Goal: Task Accomplishment & Management: Use online tool/utility

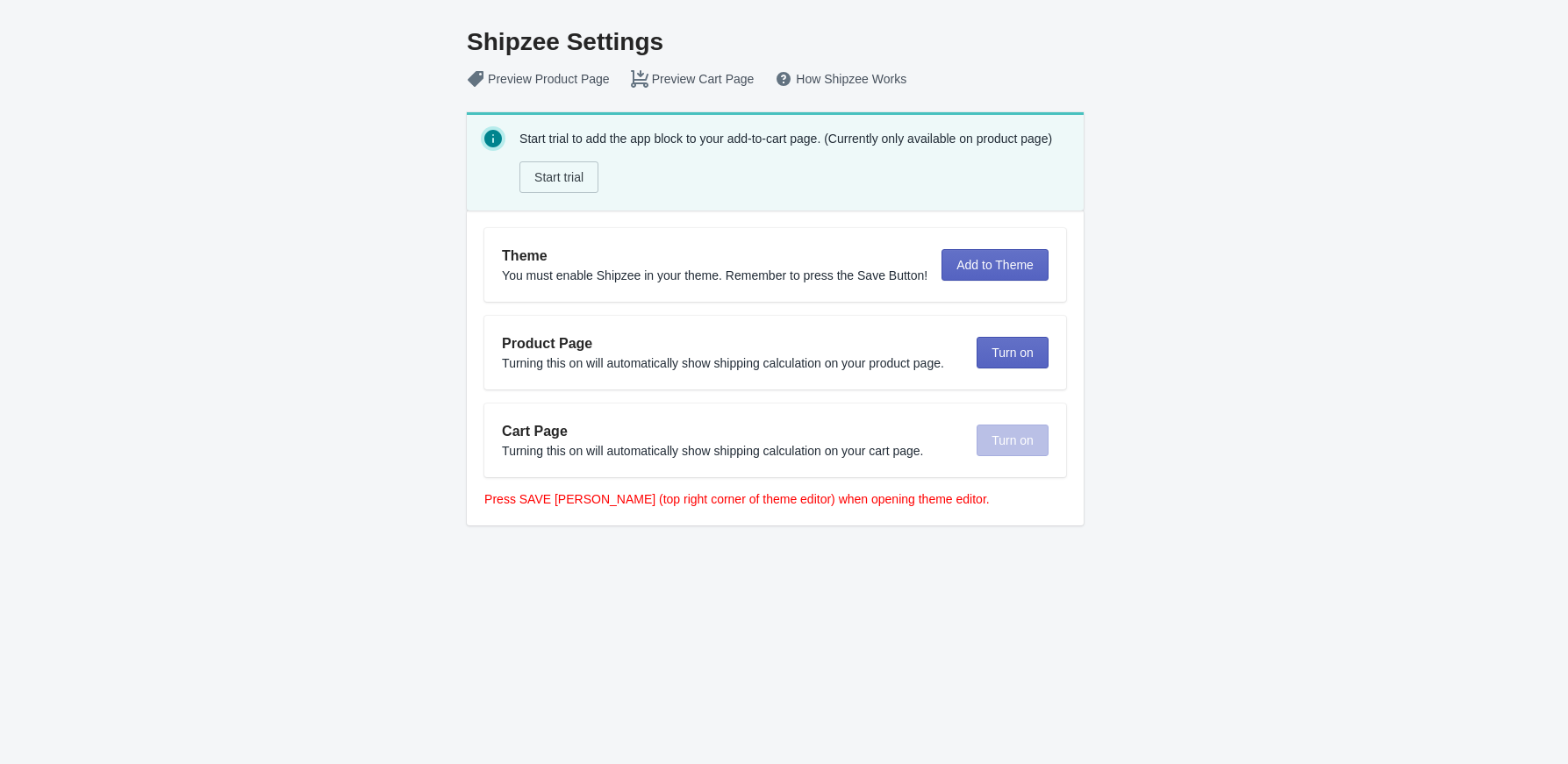
click at [987, 281] on div "Theme You must enable Shipzee in your theme. Remember to press the Save Button!…" at bounding box center [767, 257] width 561 height 52
click at [978, 261] on span "Add to Theme" at bounding box center [995, 265] width 77 height 14
click at [987, 357] on span "Turn on" at bounding box center [1006, 353] width 43 height 14
click at [485, 360] on div "Theme You must enable Shipzee in your theme. Remember to press the Save Button!…" at bounding box center [771, 368] width 612 height 315
click at [565, 174] on span "Start trial" at bounding box center [559, 177] width 49 height 14
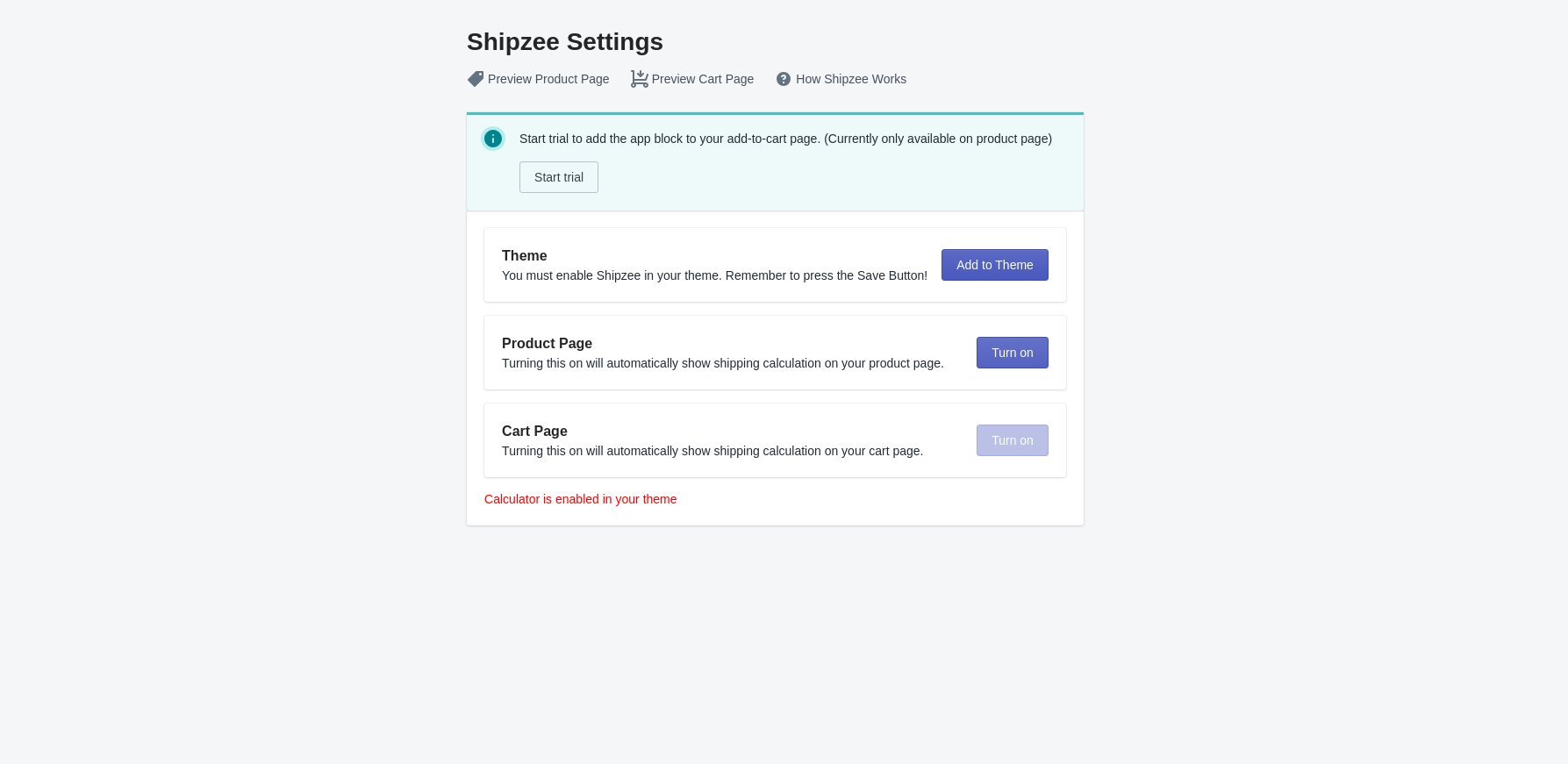
click at [967, 258] on span "Add to Theme" at bounding box center [995, 265] width 77 height 14
click at [995, 342] on button "Turn on" at bounding box center [1006, 353] width 72 height 32
click at [542, 76] on button "Preview Product Page" at bounding box center [539, 79] width 164 height 32
click at [962, 269] on span "Add to Theme" at bounding box center [995, 265] width 77 height 14
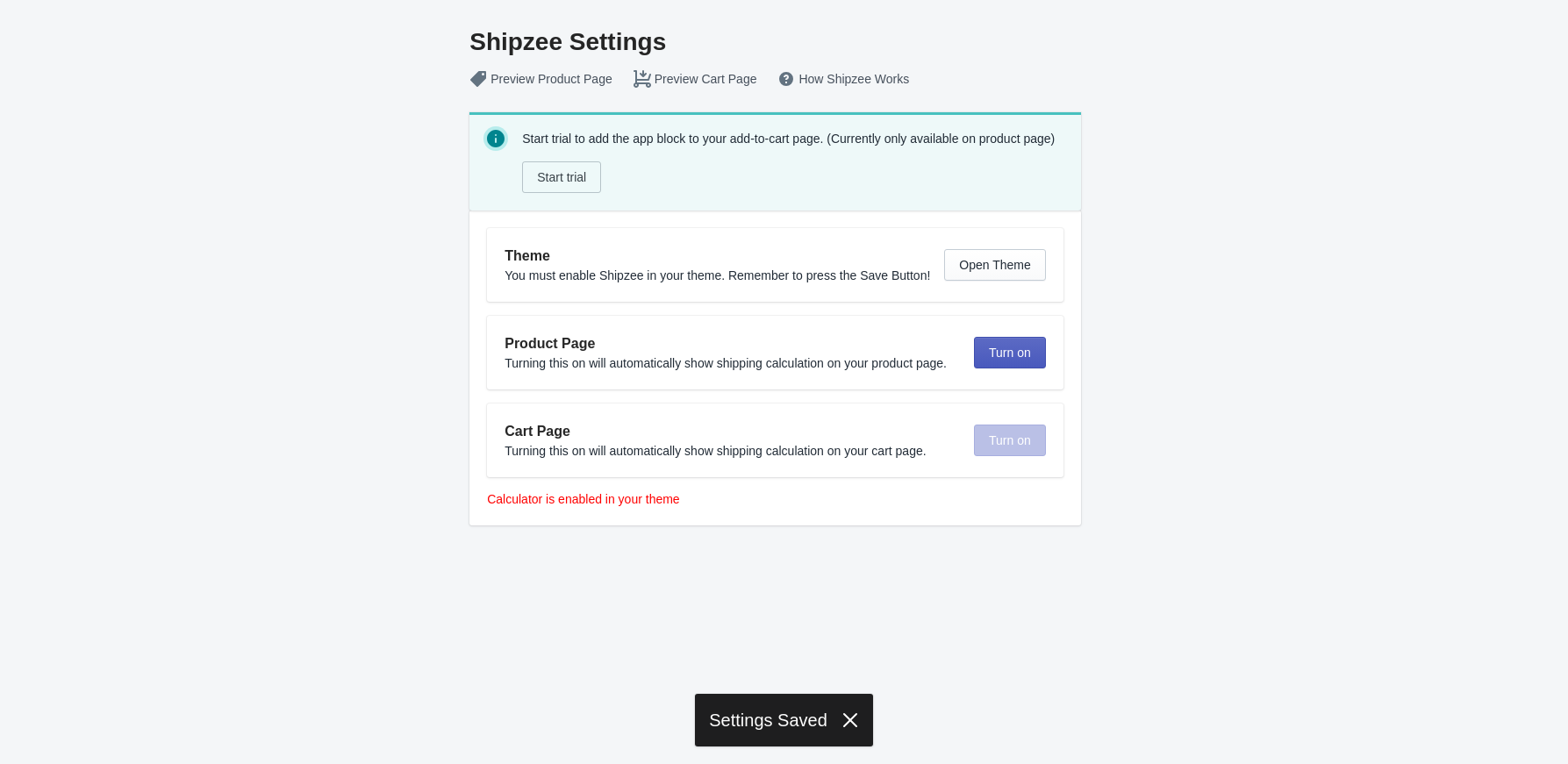
click at [1006, 352] on span "Turn on" at bounding box center [1009, 353] width 43 height 14
